Goal: Task Accomplishment & Management: Use online tool/utility

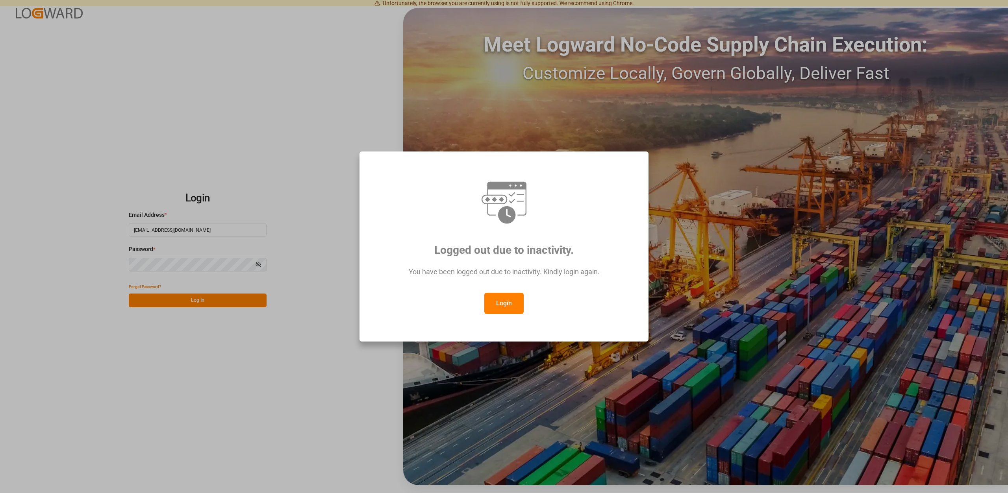
click at [503, 302] on button "Login" at bounding box center [503, 303] width 39 height 21
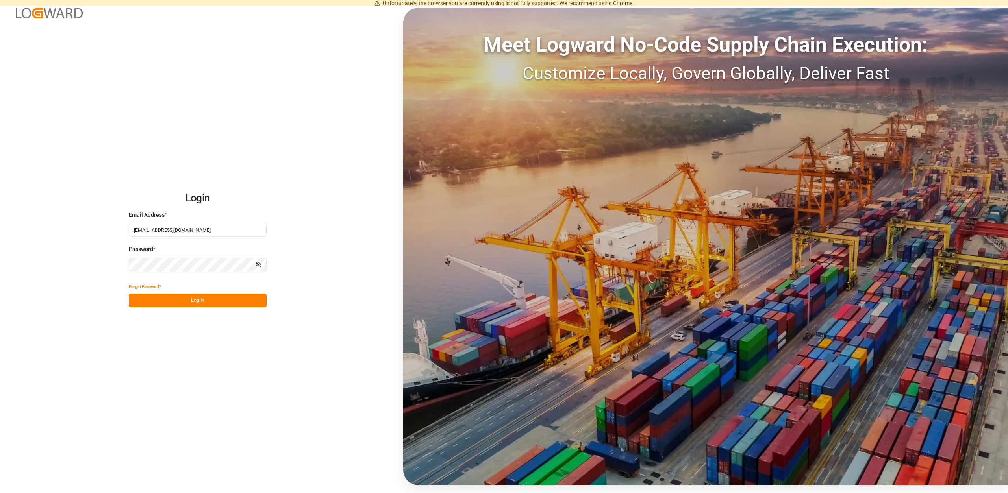
click at [143, 296] on button "Log In" at bounding box center [198, 301] width 138 height 14
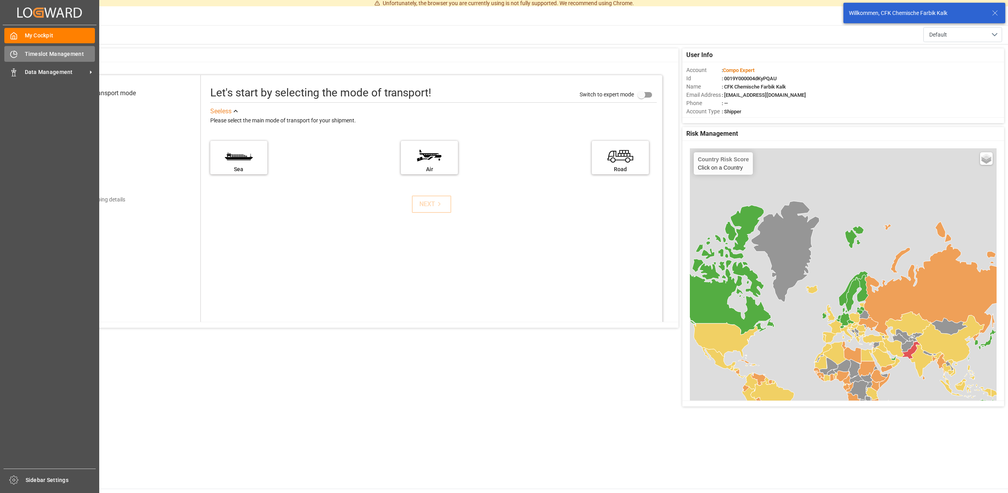
click at [57, 50] on span "Timeslot Management" at bounding box center [60, 54] width 70 height 8
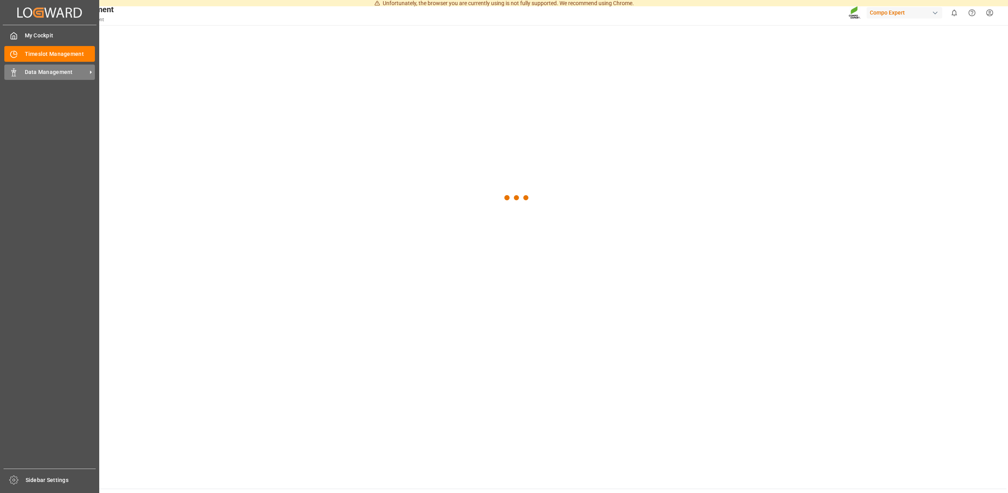
click at [34, 72] on span "Data Management" at bounding box center [56, 72] width 62 height 8
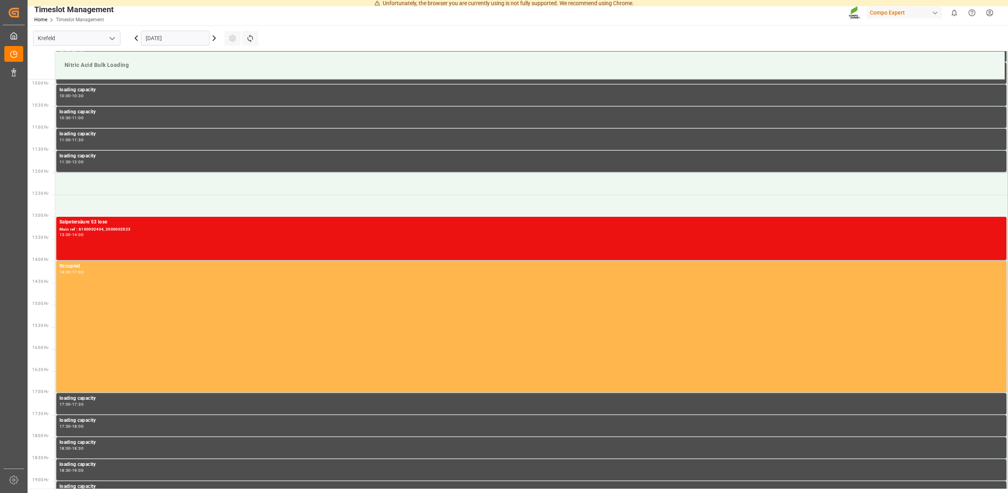
scroll to position [436, 0]
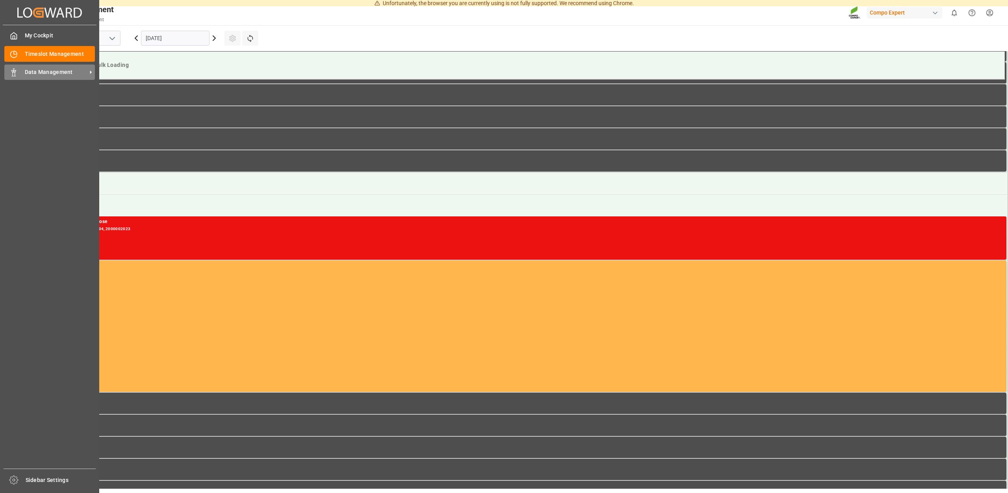
click at [25, 74] on div "Data Management Data Management" at bounding box center [49, 72] width 91 height 15
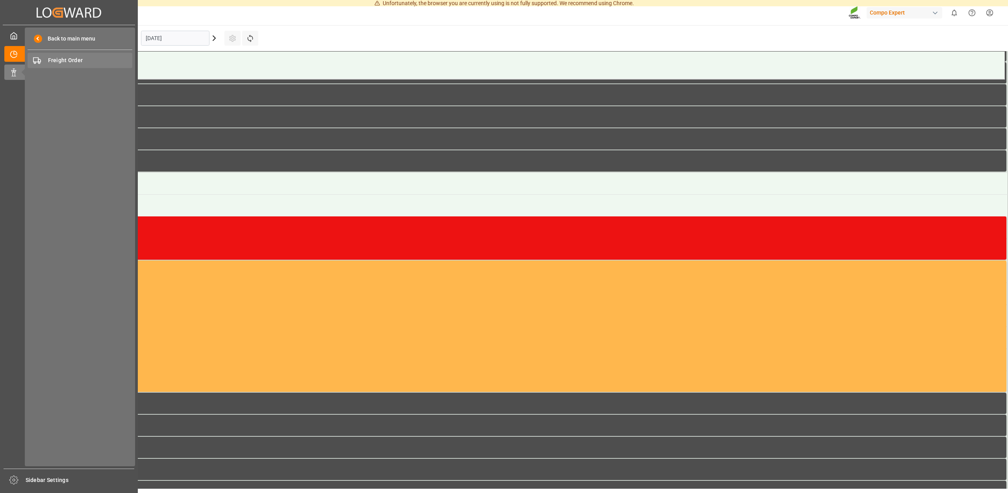
click at [52, 56] on div "Freight Order Freight Order" at bounding box center [80, 60] width 105 height 15
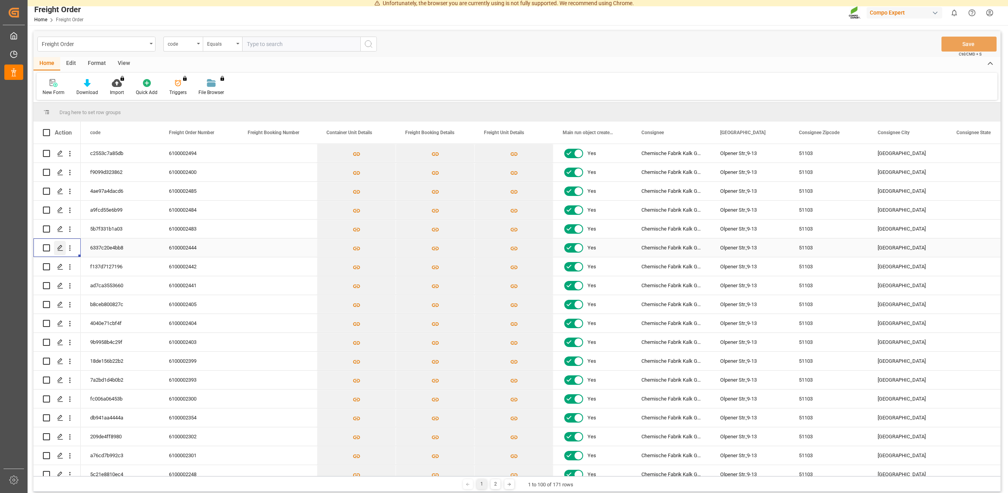
click at [62, 249] on icon "Press SPACE to select this row." at bounding box center [60, 248] width 6 height 6
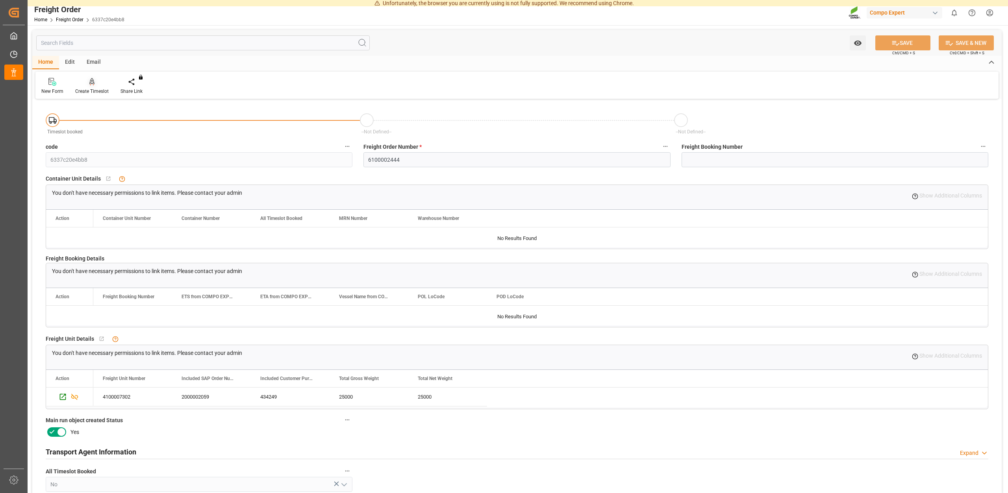
click at [86, 94] on div "Create Timeslot" at bounding box center [91, 91] width 33 height 7
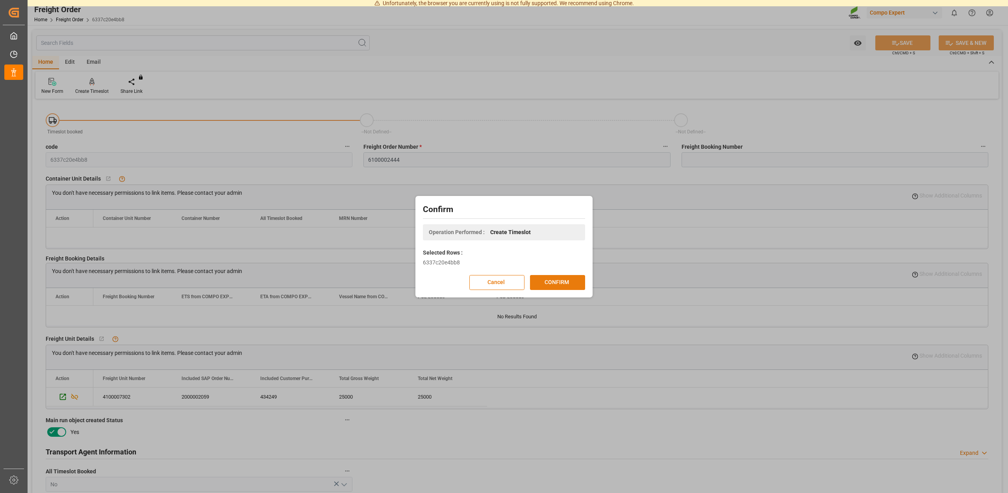
click at [561, 282] on button "CONFIRM" at bounding box center [557, 282] width 55 height 15
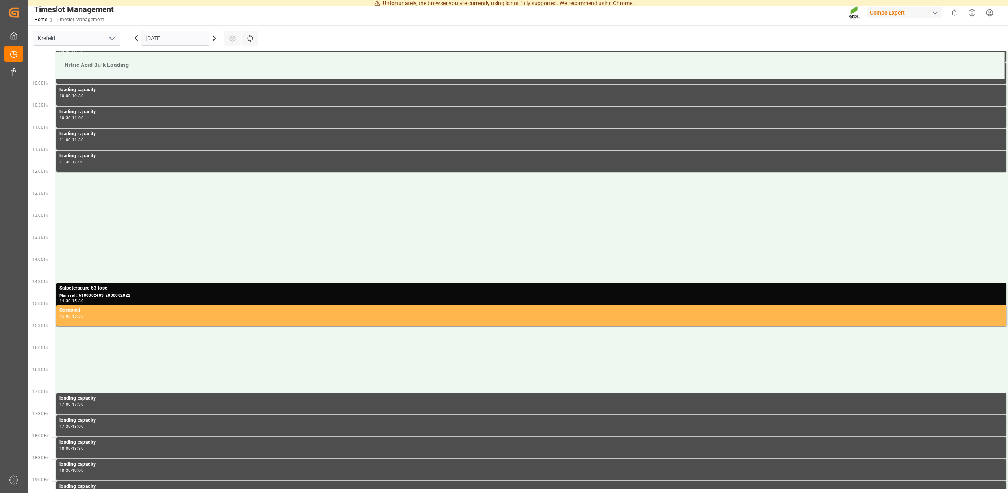
scroll to position [436, 0]
click at [214, 39] on icon at bounding box center [214, 38] width 2 height 5
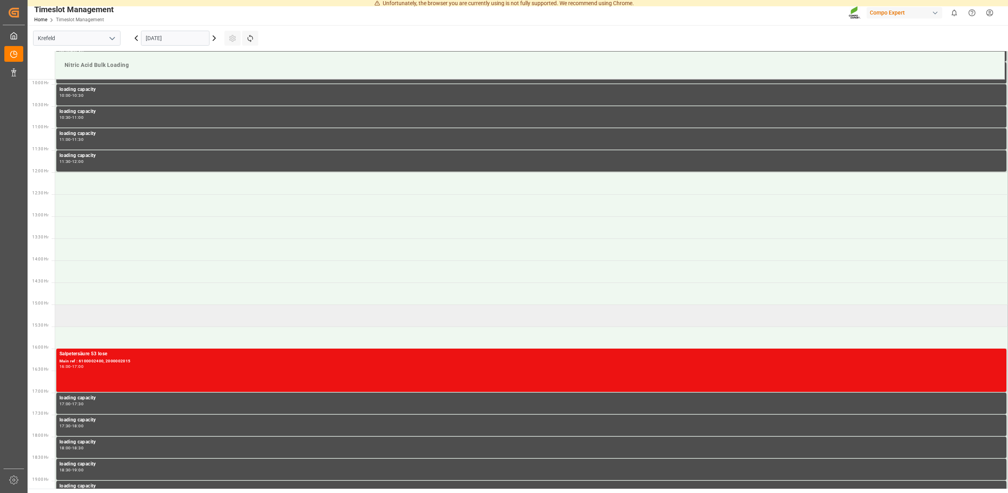
click at [113, 309] on td at bounding box center [531, 316] width 953 height 22
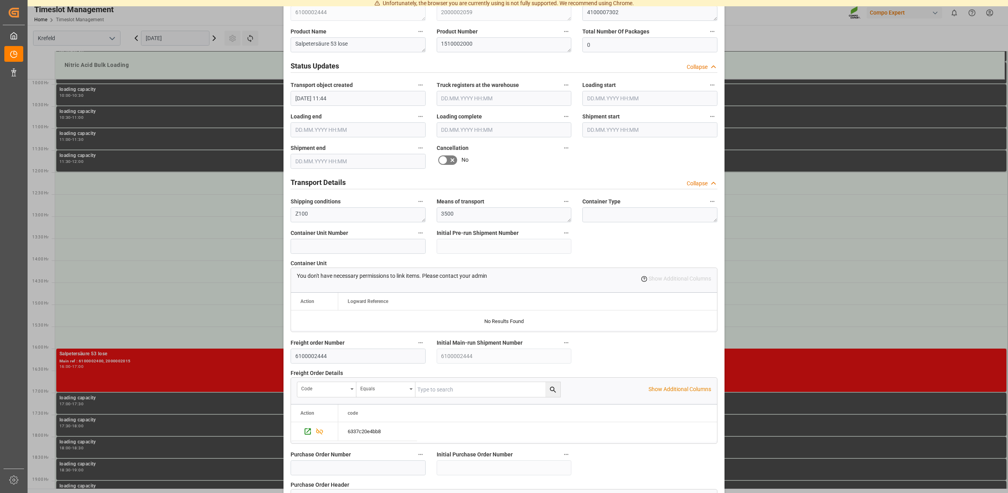
scroll to position [598, 0]
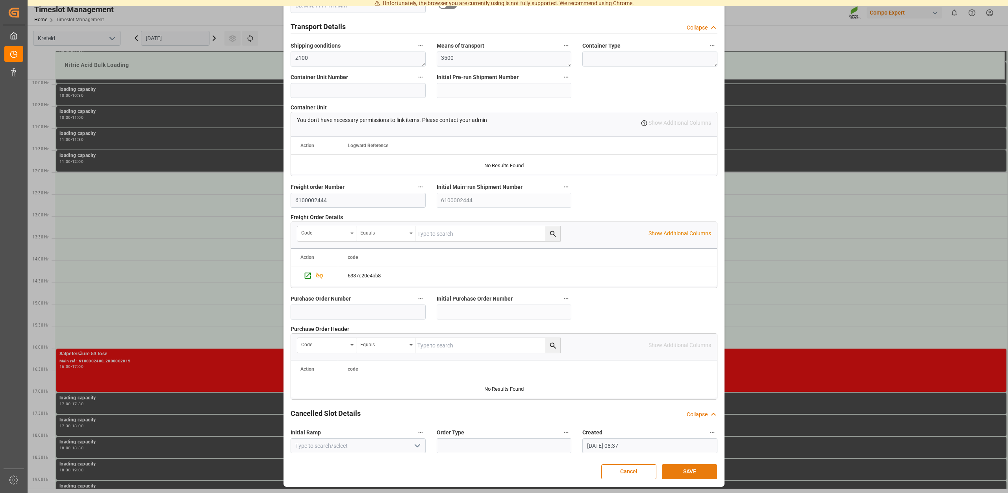
click at [705, 470] on button "SAVE" at bounding box center [689, 472] width 55 height 15
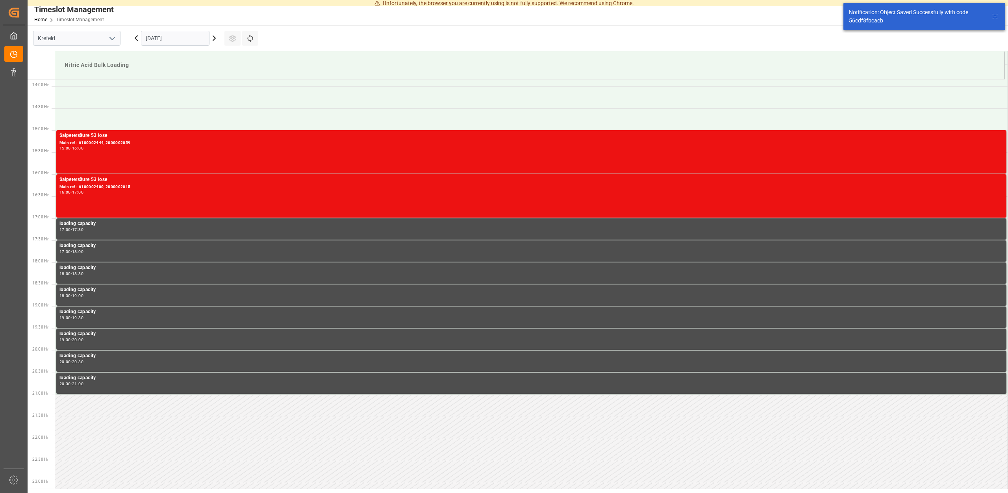
scroll to position [612, 0]
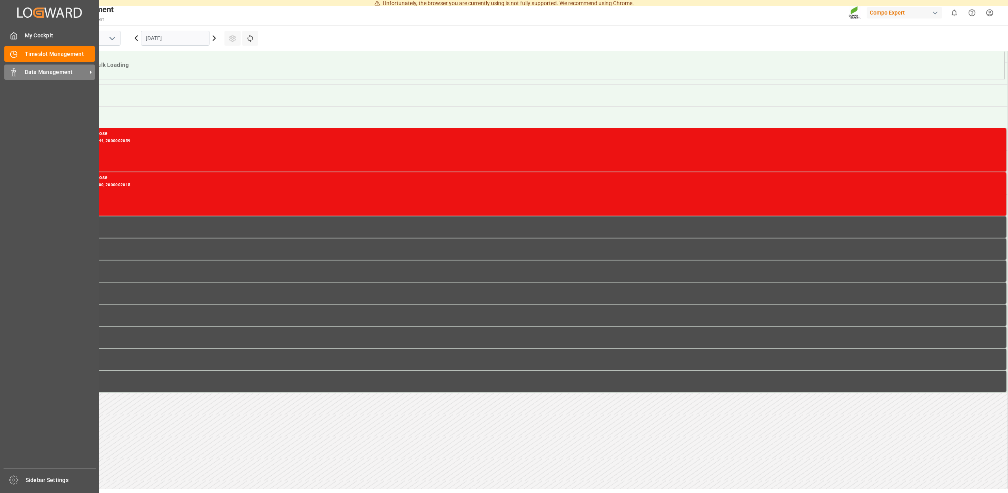
click at [28, 77] on div "Data Management Data Management" at bounding box center [49, 72] width 91 height 15
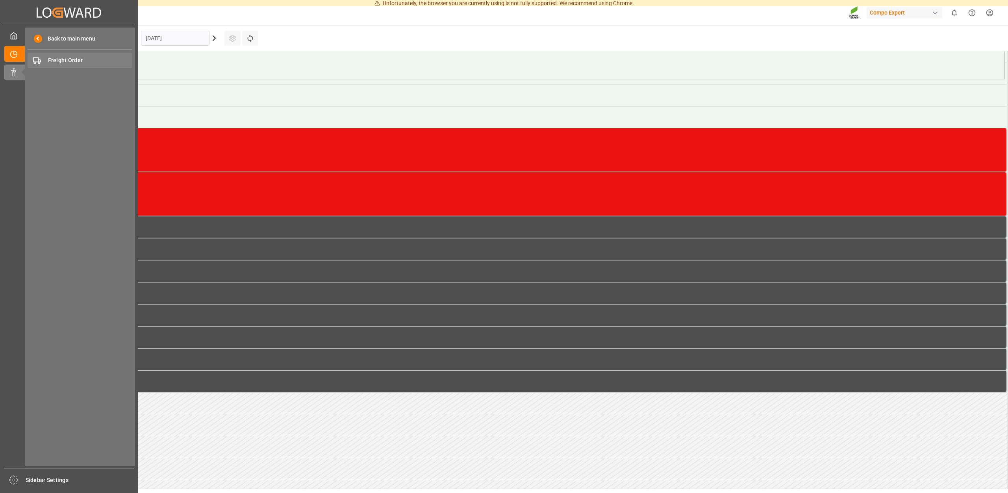
click at [85, 61] on span "Freight Order" at bounding box center [90, 60] width 85 height 8
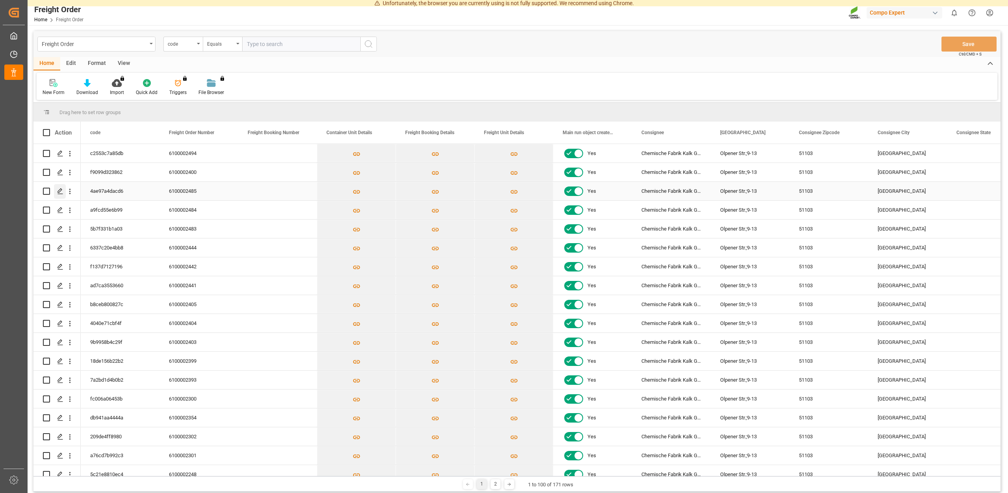
click at [61, 189] on icon "Press SPACE to select this row." at bounding box center [60, 191] width 6 height 6
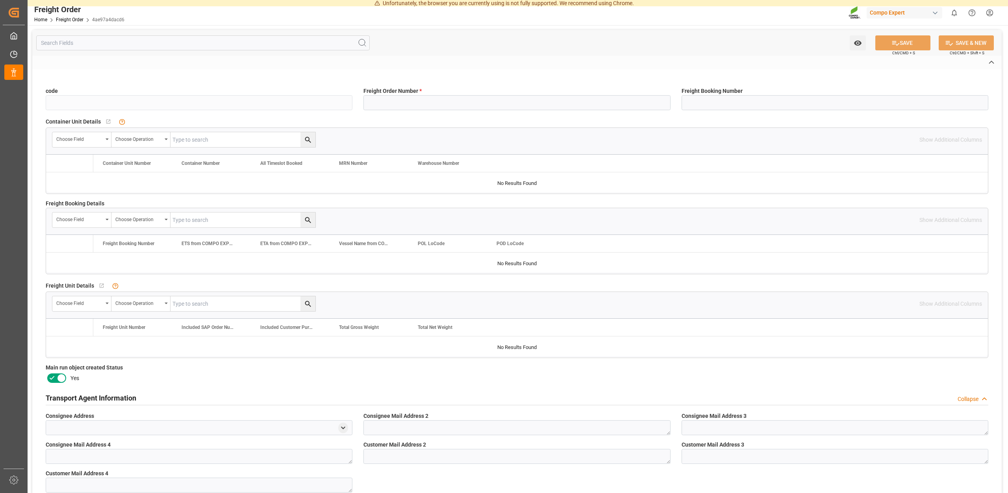
type input "4ae97a4dacd6"
type input "6100002485"
type input "No"
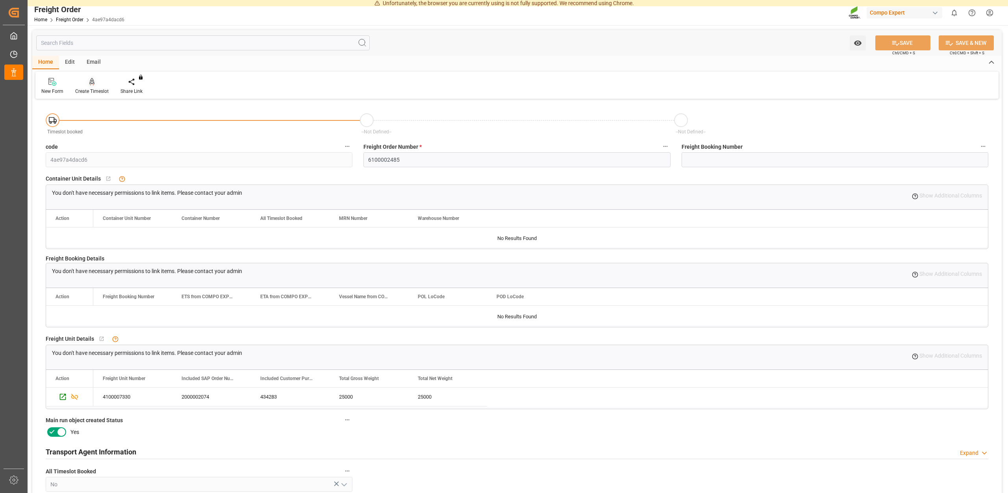
click at [94, 86] on div "Create Timeslot" at bounding box center [91, 86] width 45 height 17
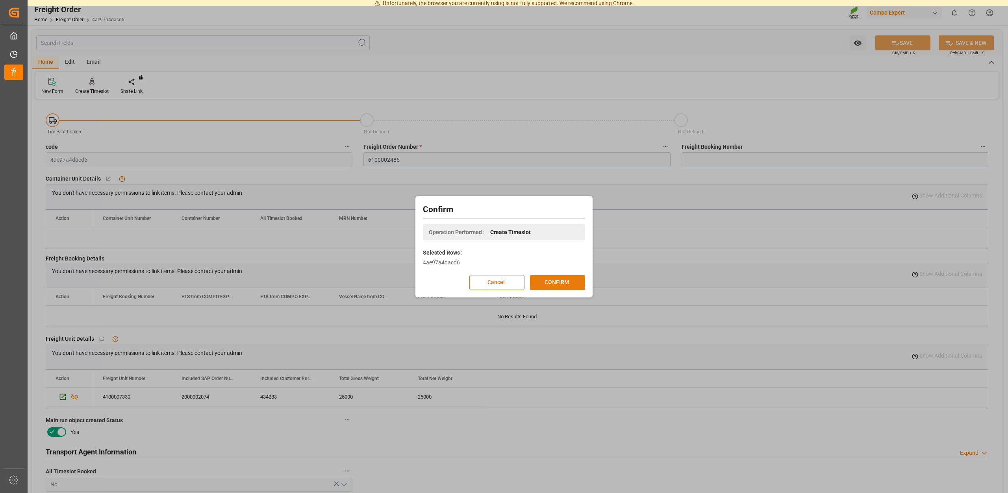
click at [566, 286] on button "CONFIRM" at bounding box center [557, 282] width 55 height 15
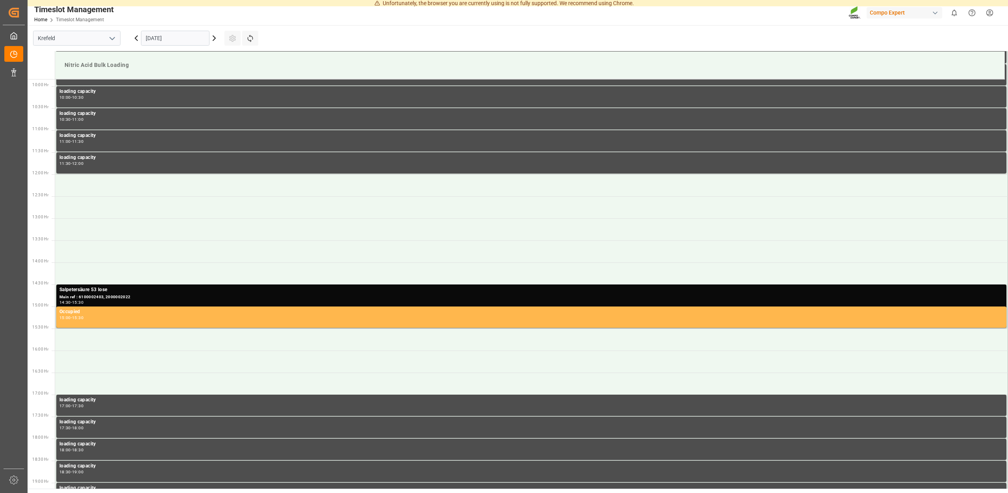
scroll to position [436, 0]
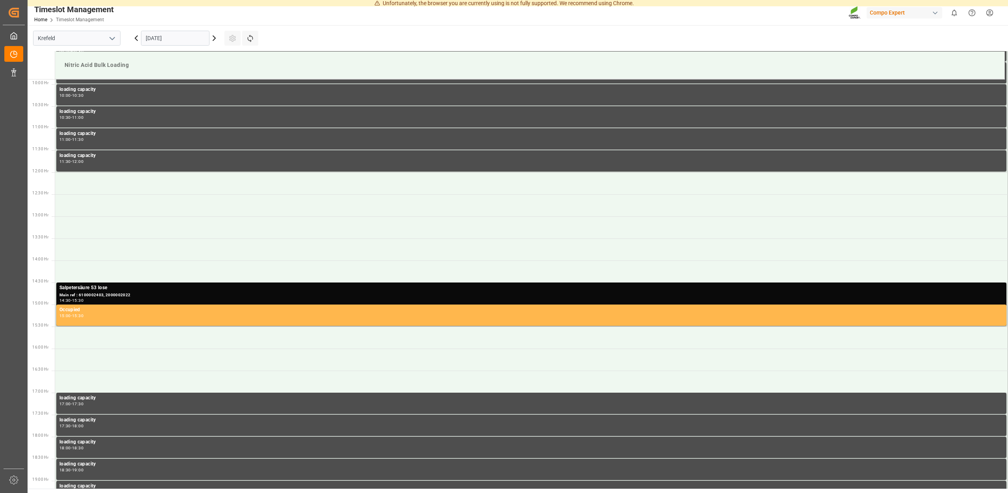
click at [213, 39] on icon at bounding box center [213, 37] width 9 height 9
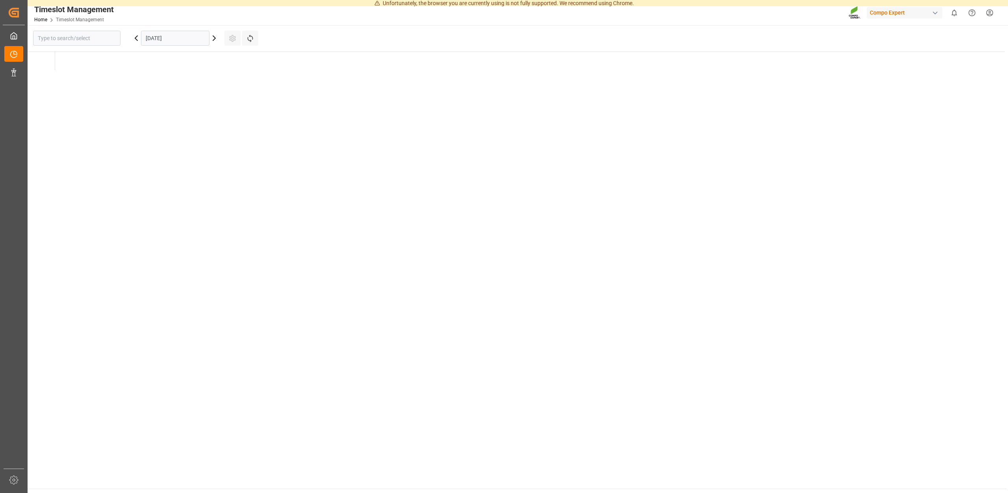
type input "Krefeld"
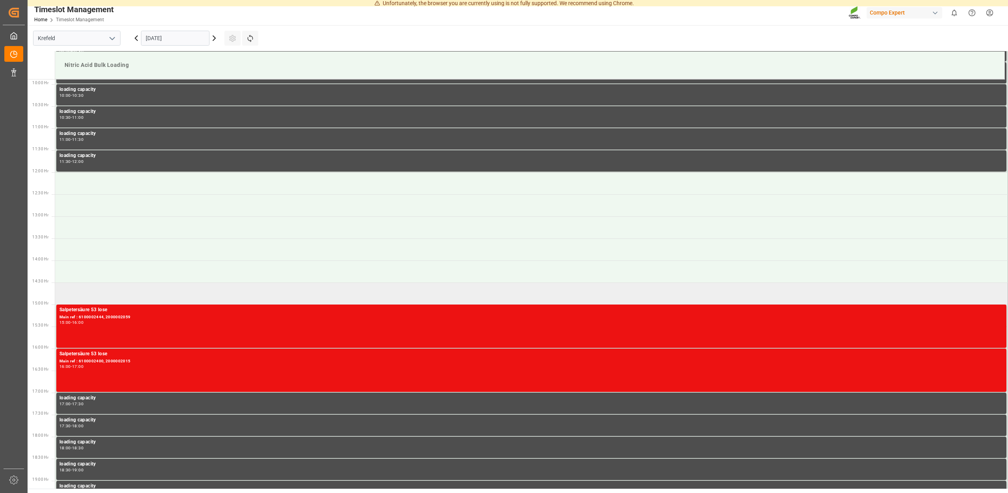
click at [107, 294] on td at bounding box center [531, 294] width 953 height 22
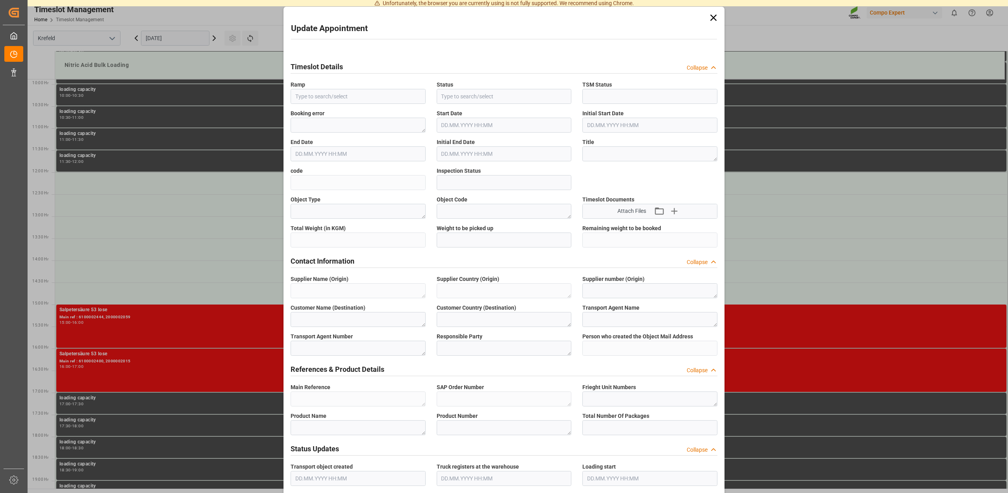
type input "Nitric Acid Bulk Loading"
type input "Transport object created"
type input "Booked"
type input "20d3750a32bc"
type input "Open"
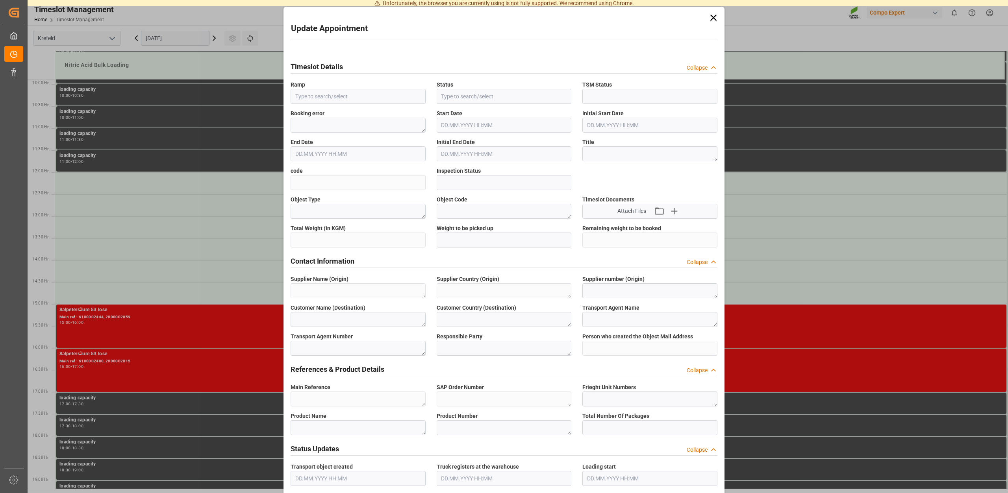
type textarea "Main-Run"
type input "25000"
type textarea "SP_KREF"
type textarea "Chemische Fabrik Kalk GmbH"
type textarea "DE"
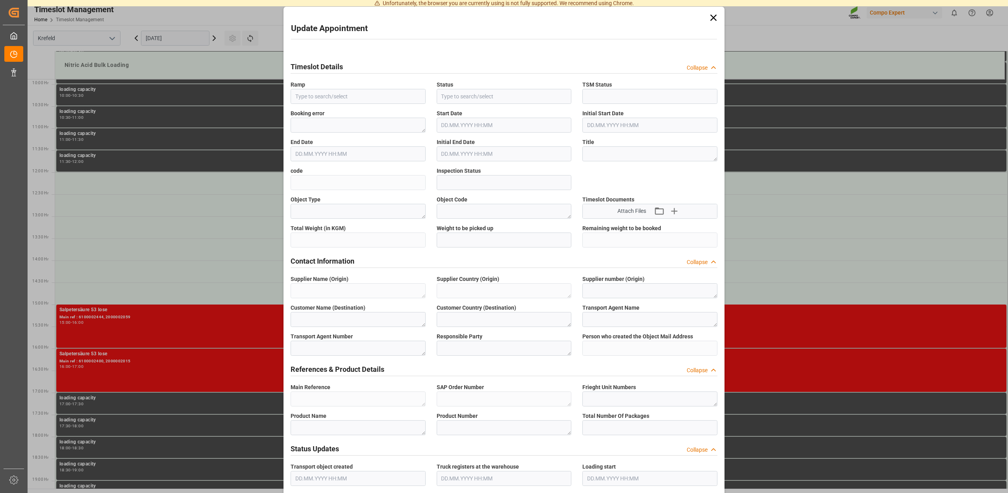
type textarea "Chemische Fabrik Kalk GmbH, (CFK)"
type textarea "5355955"
type textarea "Compo Expert"
type input "[PERSON_NAME][EMAIL_ADDRESS][DOMAIN_NAME]"
type textarea "6100002485"
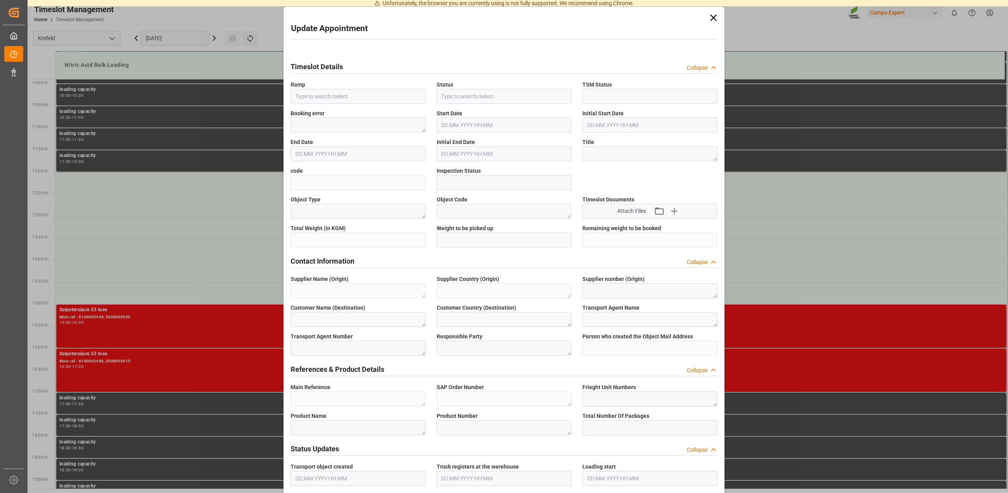
type textarea "2000002074"
type textarea "4100007330"
type textarea "Salpetersäure 53 lose"
type textarea "1510002000"
type input "0"
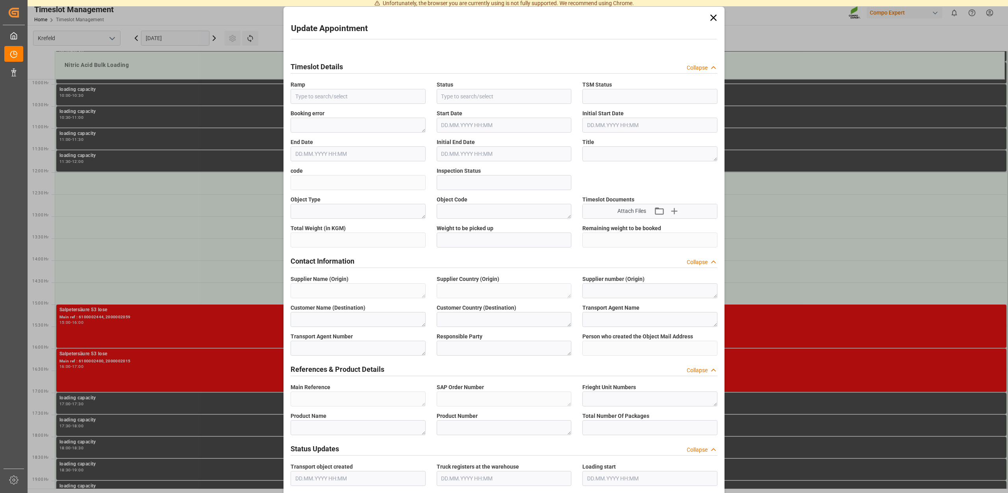
type textarea "Z100"
type textarea "3500"
type input "6100002485"
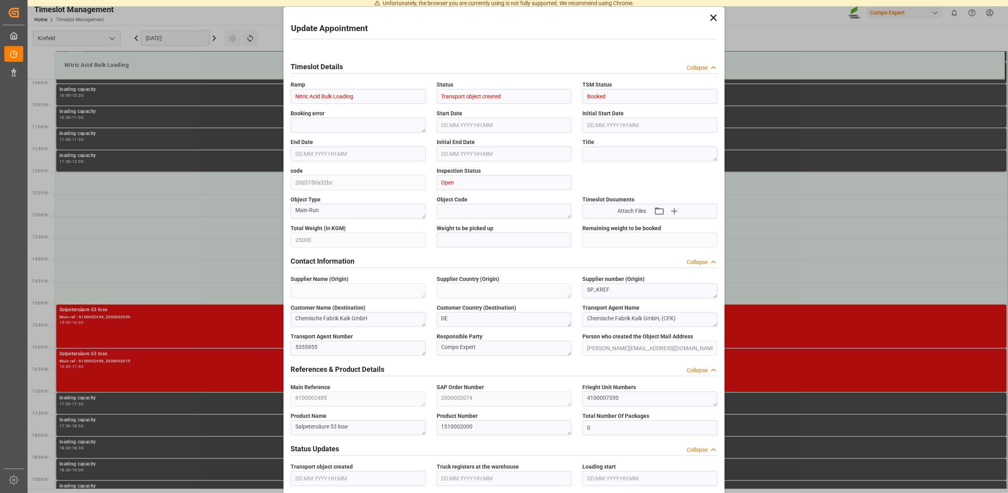
type input "16.10.2025 14:30"
type input "[DATE] 15:00"
type input "14.10.2025 13:55"
type input "15.10.2025 08:59"
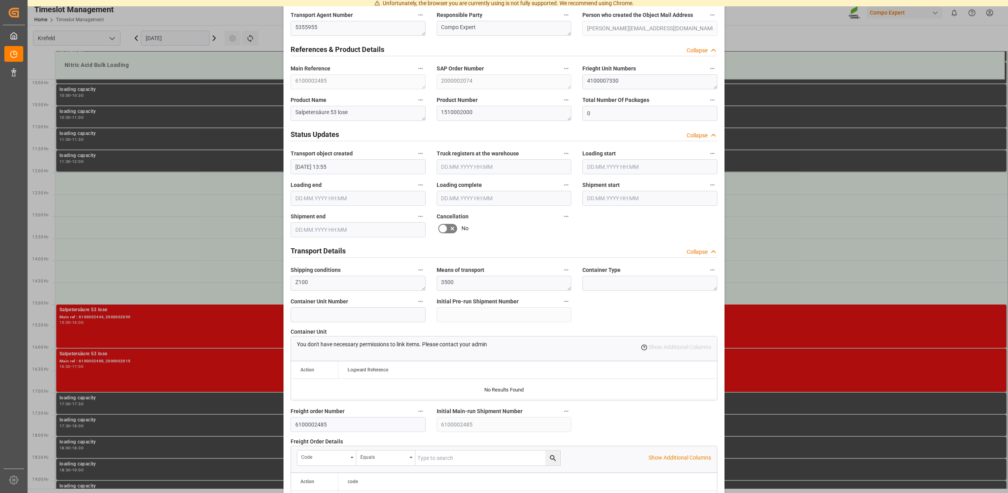
scroll to position [598, 0]
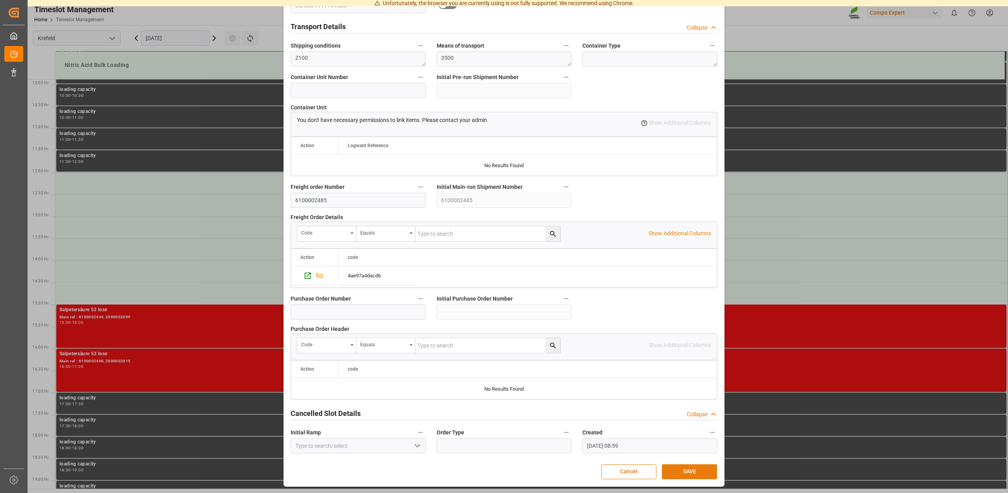
click at [697, 473] on button "SAVE" at bounding box center [689, 472] width 55 height 15
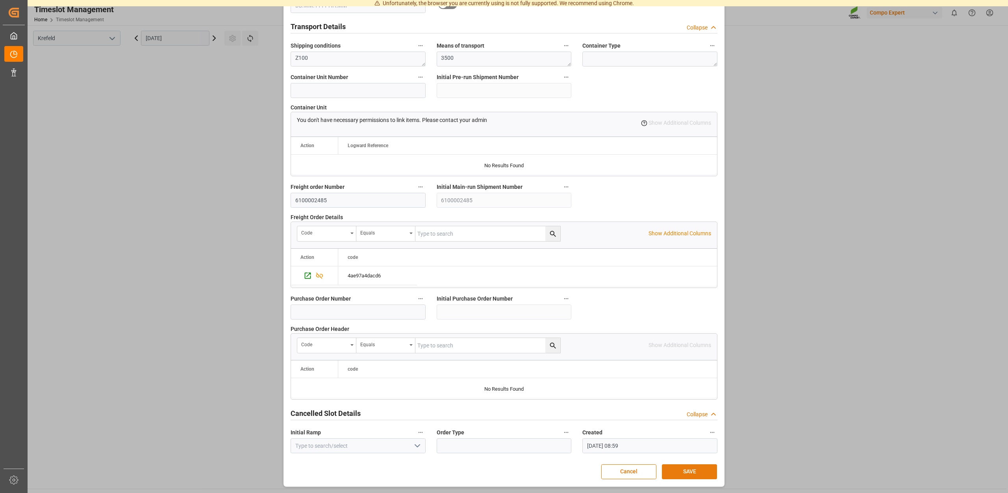
click at [699, 468] on button "SAVE" at bounding box center [689, 472] width 55 height 15
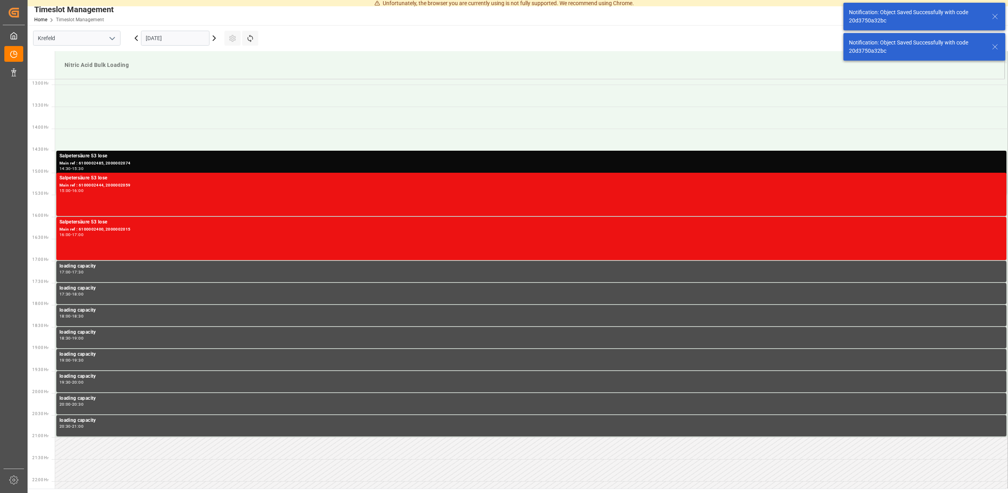
scroll to position [568, 0]
